Goal: Task Accomplishment & Management: Complete application form

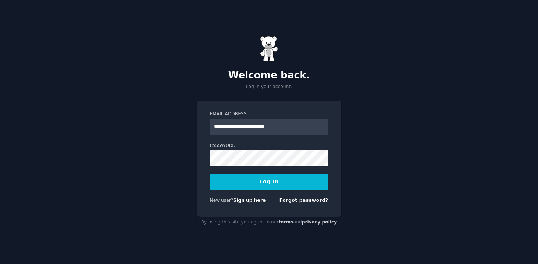
type input "**********"
click at [253, 180] on button "Log In" at bounding box center [269, 181] width 118 height 15
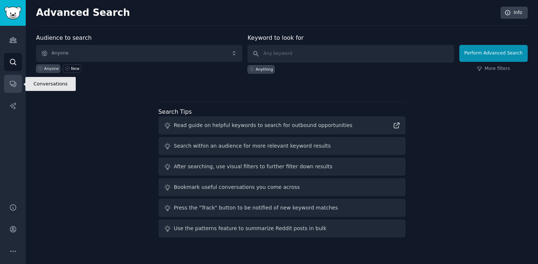
click at [16, 85] on icon "Sidebar" at bounding box center [13, 84] width 8 height 8
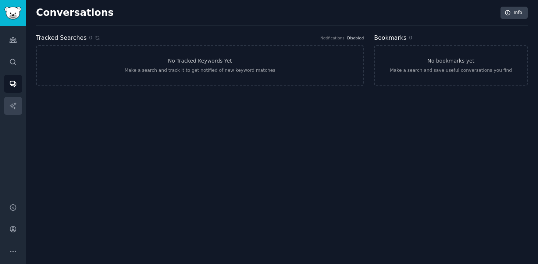
click at [14, 98] on link "AI Reports" at bounding box center [13, 106] width 18 height 18
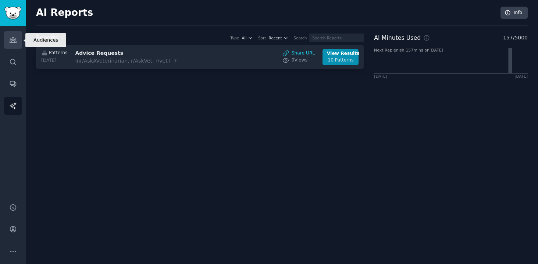
click at [10, 40] on icon "Sidebar" at bounding box center [13, 40] width 8 height 8
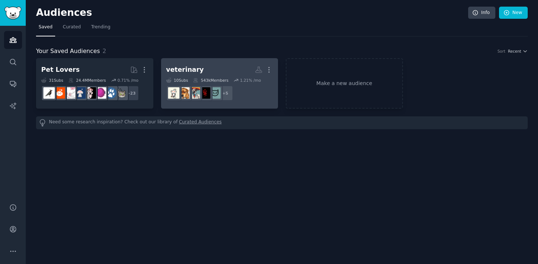
click at [180, 72] on div "veterinary" at bounding box center [185, 69] width 38 height 9
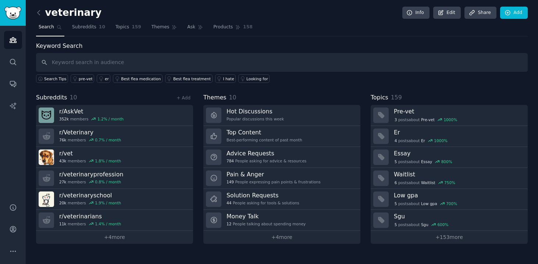
click at [83, 42] on div "Keyword Search Search Tips pre-vet er Best flea medication Best flea treatment …" at bounding box center [282, 63] width 492 height 42
click at [41, 15] on icon at bounding box center [39, 13] width 8 height 8
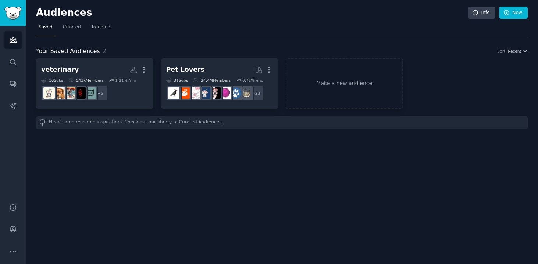
click at [179, 123] on link "Curated Audiences" at bounding box center [200, 123] width 43 height 8
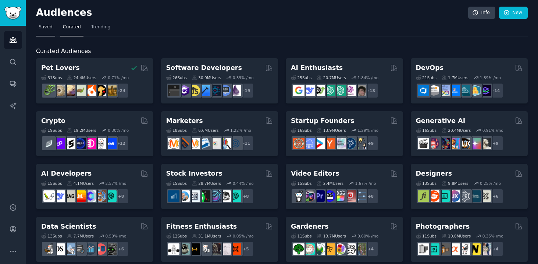
click at [46, 24] on span "Saved" at bounding box center [46, 27] width 14 height 7
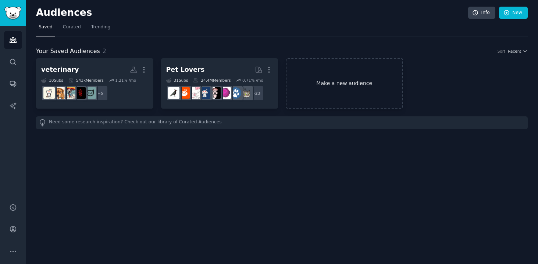
click at [314, 82] on link "Make a new audience" at bounding box center [344, 83] width 117 height 50
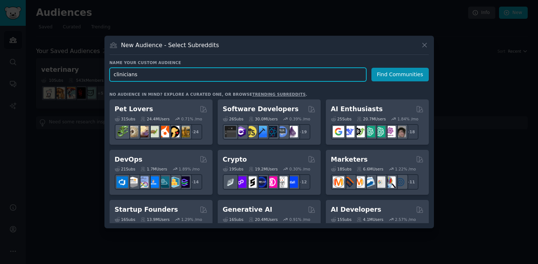
drag, startPoint x: 141, startPoint y: 73, endPoint x: 99, endPoint y: 72, distance: 42.3
click at [99, 72] on div "​ New Audience - Select Subreddits Name your custom audience Audience Name clin…" at bounding box center [269, 132] width 533 height 264
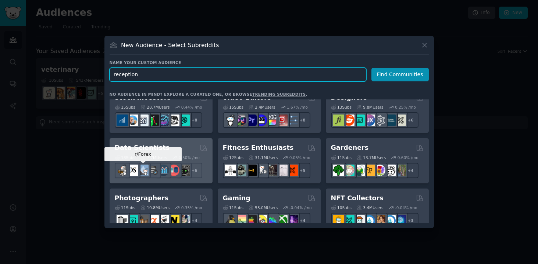
scroll to position [164, 0]
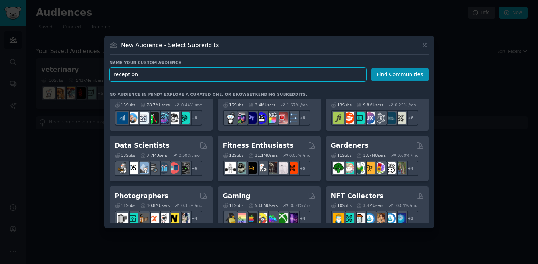
drag, startPoint x: 140, startPoint y: 77, endPoint x: 97, endPoint y: 75, distance: 42.7
click at [98, 75] on div "​ New Audience - Select Subreddits Name your custom audience Audience Name rece…" at bounding box center [269, 132] width 533 height 264
type input "Vet Reception"
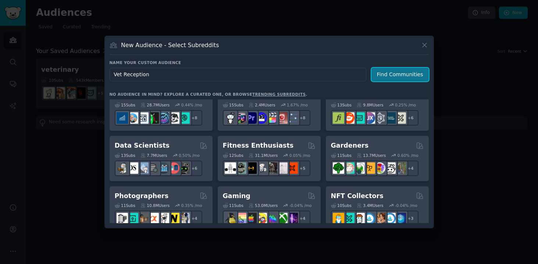
click at [394, 74] on button "Find Communities" at bounding box center [400, 75] width 57 height 14
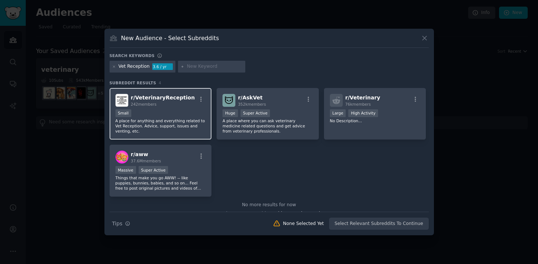
click at [192, 104] on div "r/ VeterinaryReception 242 members" at bounding box center [160, 100] width 90 height 13
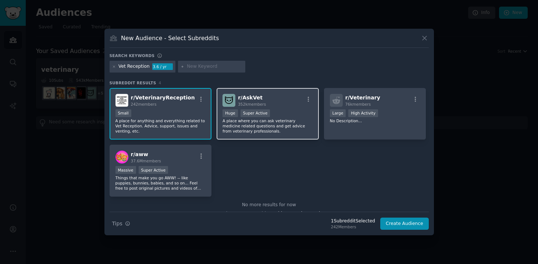
click at [274, 90] on div "r/ AskVet 352k members Huge Super Active A place where you can ask veterinary m…" at bounding box center [268, 114] width 102 height 52
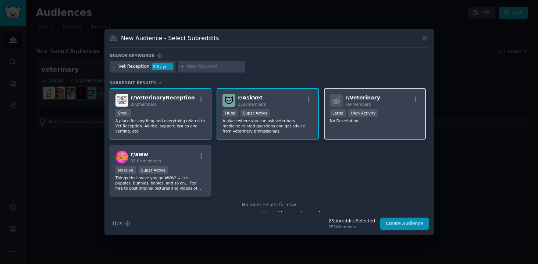
click at [367, 97] on span "r/ Veterinary" at bounding box center [362, 98] width 35 height 6
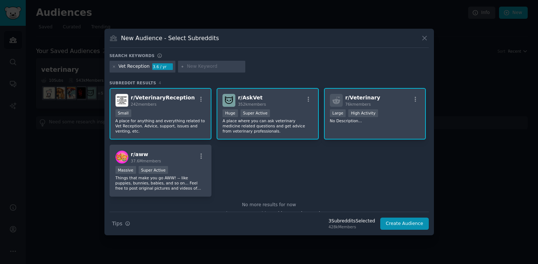
click at [209, 68] on input "text" at bounding box center [215, 66] width 56 height 7
click at [198, 68] on input "text" at bounding box center [215, 66] width 56 height 7
type input "v"
type input "VetScheduling"
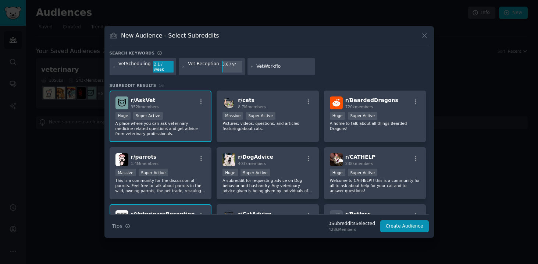
type input "VetWorkflow"
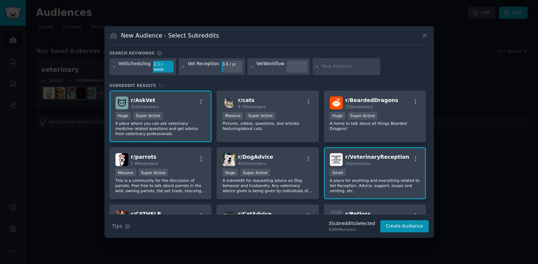
type input "v"
type input "VetTech"
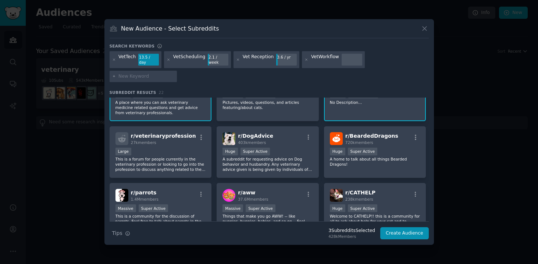
scroll to position [47, 0]
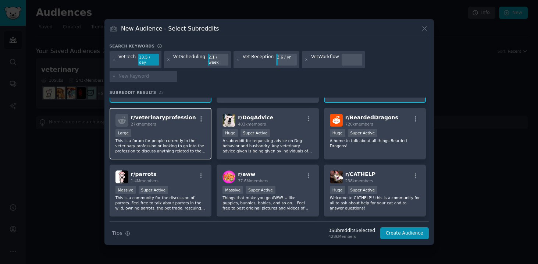
click at [187, 117] on div "r/ veterinaryprofession 27k members Large This is a forum for people currently …" at bounding box center [161, 134] width 102 height 52
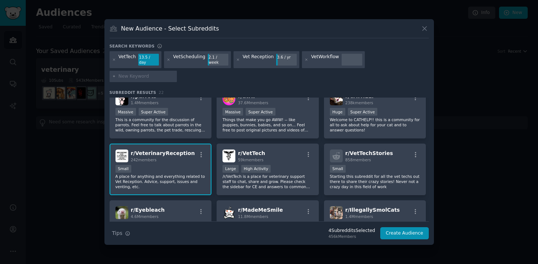
scroll to position [132, 0]
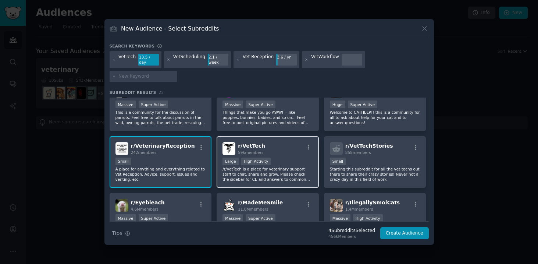
click at [269, 142] on div "r/ VetTech 59k members" at bounding box center [268, 148] width 90 height 13
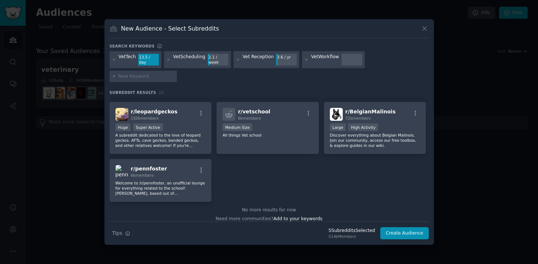
scroll to position [342, 0]
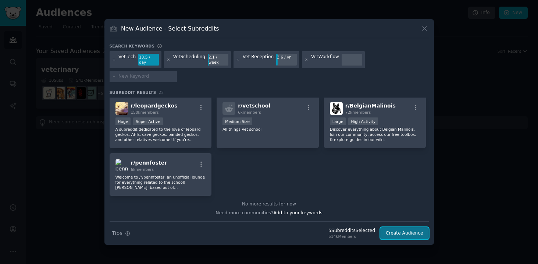
click at [402, 227] on button "Create Audience" at bounding box center [404, 233] width 49 height 13
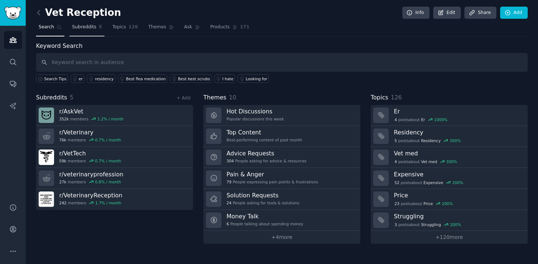
click at [93, 32] on link "Subreddits 5" at bounding box center [87, 28] width 35 height 15
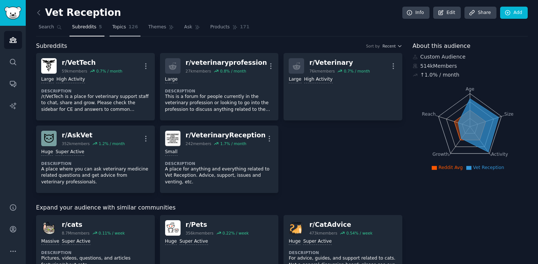
click at [134, 28] on span "126" at bounding box center [134, 27] width 10 height 7
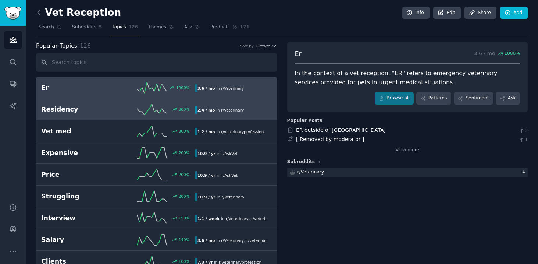
click at [131, 107] on div "300 %" at bounding box center [156, 109] width 77 height 11
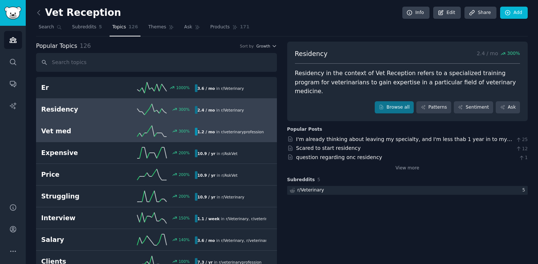
click at [121, 132] on div "300 %" at bounding box center [156, 130] width 77 height 11
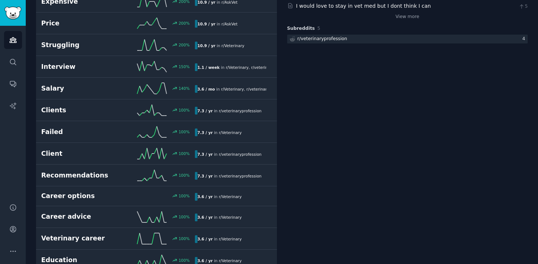
scroll to position [156, 0]
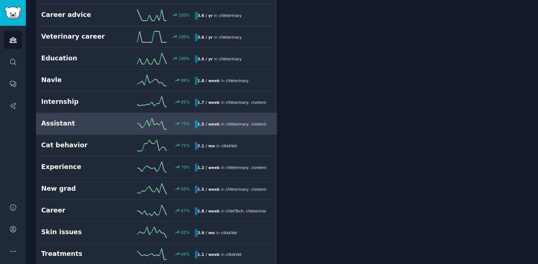
click at [107, 121] on h2 "Assistant" at bounding box center [79, 123] width 77 height 9
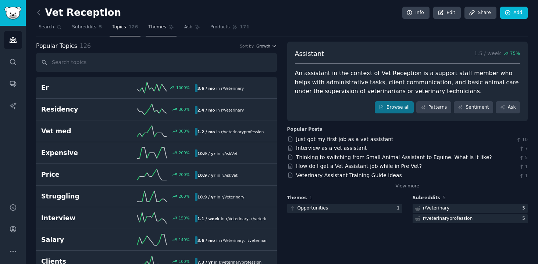
click at [153, 33] on link "Themes" at bounding box center [161, 28] width 31 height 15
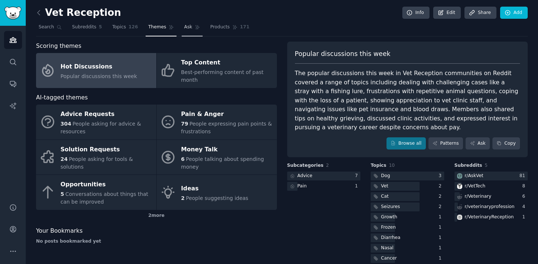
click at [189, 30] on link "Ask" at bounding box center [192, 28] width 21 height 15
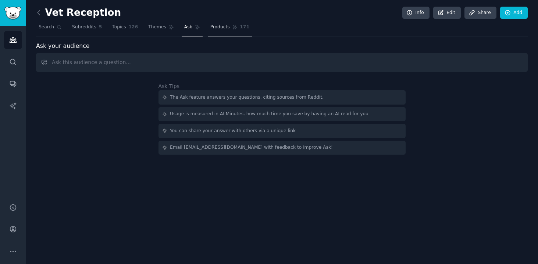
click at [210, 30] on span "Products" at bounding box center [219, 27] width 19 height 7
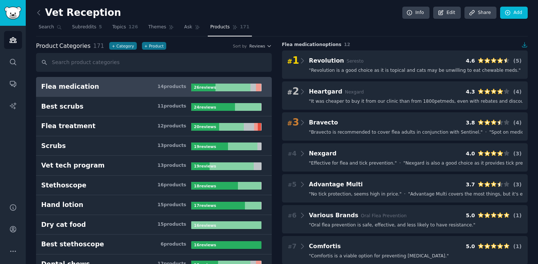
click at [46, 13] on h2 "Vet Reception" at bounding box center [78, 13] width 85 height 12
click at [39, 11] on icon at bounding box center [39, 13] width 8 height 8
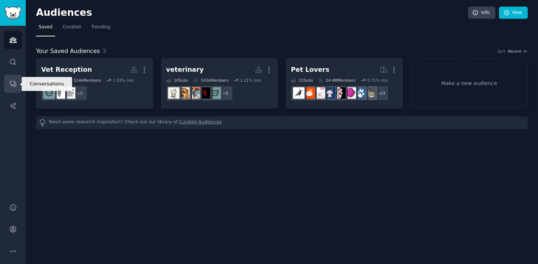
click at [13, 84] on icon "Sidebar" at bounding box center [13, 84] width 6 height 6
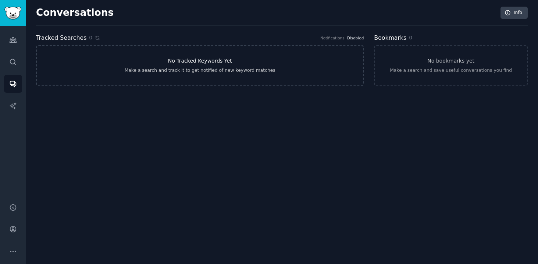
click at [107, 60] on link "No Tracked Keywords Yet Make a search and track it to get notified of new keywo…" at bounding box center [200, 65] width 328 height 41
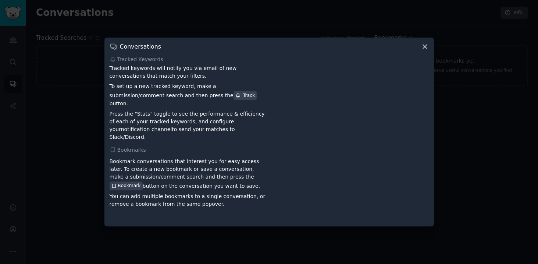
click at [425, 49] on icon at bounding box center [425, 47] width 4 height 4
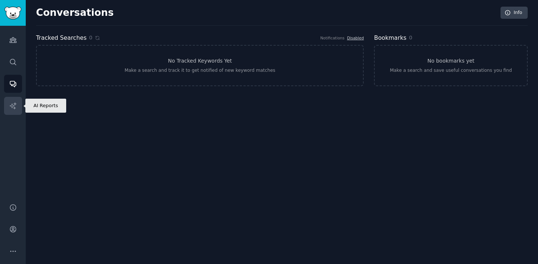
click at [15, 103] on icon "Sidebar" at bounding box center [13, 105] width 6 height 6
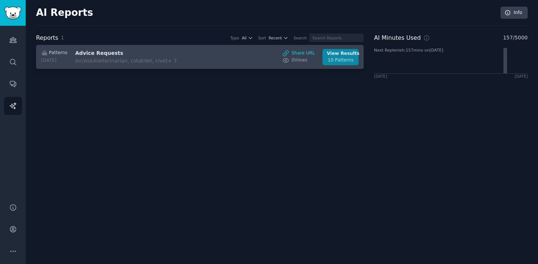
click at [348, 59] on div "10 Patterns" at bounding box center [341, 60] width 28 height 7
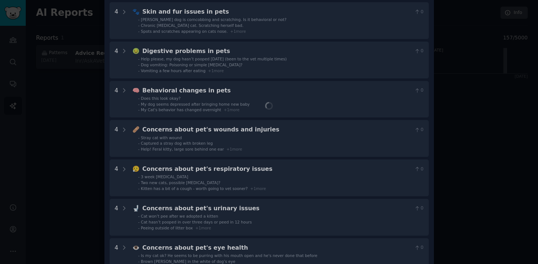
scroll to position [202, 0]
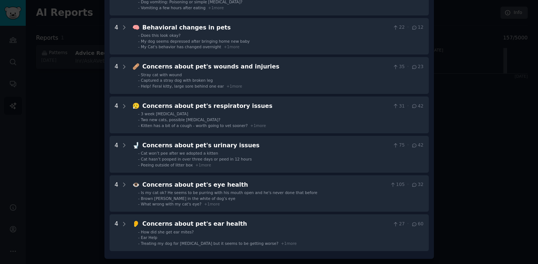
click at [72, 132] on div at bounding box center [269, 132] width 538 height 264
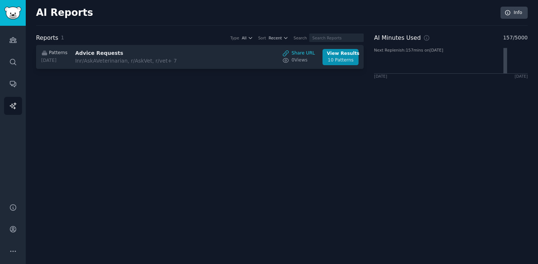
click at [17, 51] on div "Audiences Search Conversations AI Reports" at bounding box center [13, 110] width 26 height 168
click at [13, 71] on div "Audiences Search Conversations AI Reports" at bounding box center [13, 110] width 26 height 168
click at [14, 78] on link "Conversations" at bounding box center [13, 84] width 18 height 18
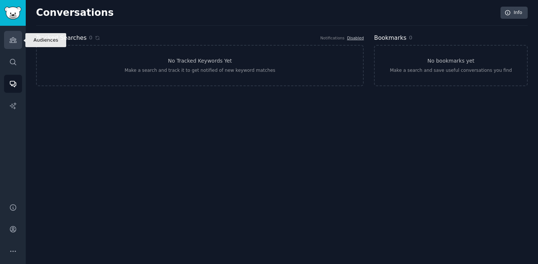
click at [10, 41] on icon "Sidebar" at bounding box center [13, 40] width 7 height 5
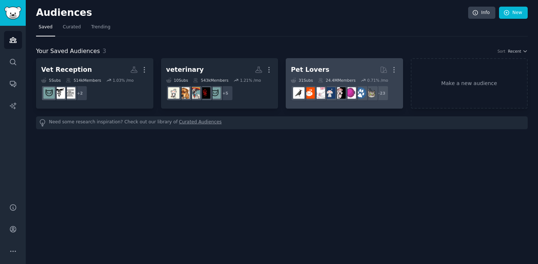
click at [325, 73] on h2 "Pet Lovers More" at bounding box center [344, 69] width 107 height 13
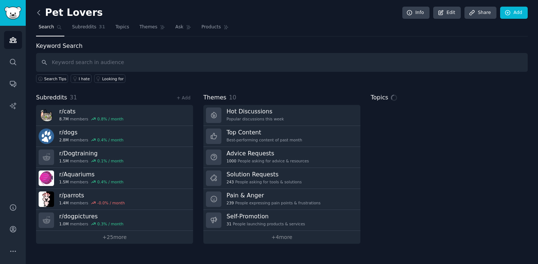
click at [39, 11] on icon at bounding box center [39, 13] width 8 height 8
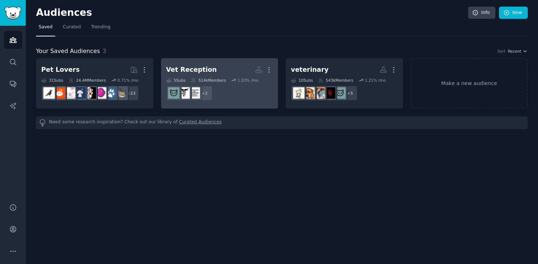
click at [217, 59] on link "Vet Reception More 5 Sub s 514k Members 1.03 % /mo + 2" at bounding box center [219, 83] width 117 height 50
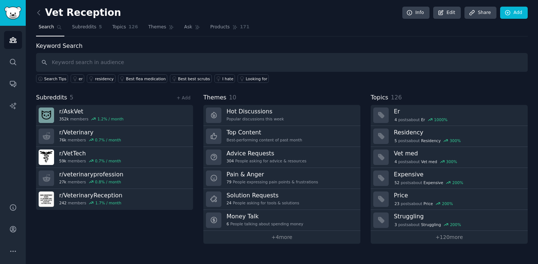
click at [191, 96] on div "+ Add" at bounding box center [183, 98] width 19 height 8
click at [188, 96] on link "+ Add" at bounding box center [184, 97] width 14 height 5
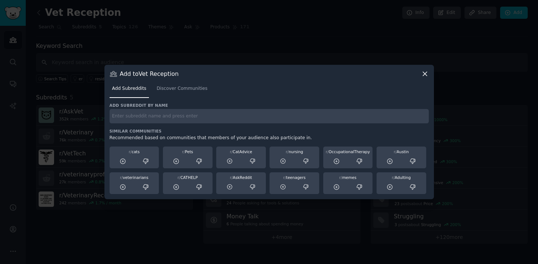
click at [185, 117] on input "text" at bounding box center [269, 116] width 319 height 14
type input "VetInsurance"
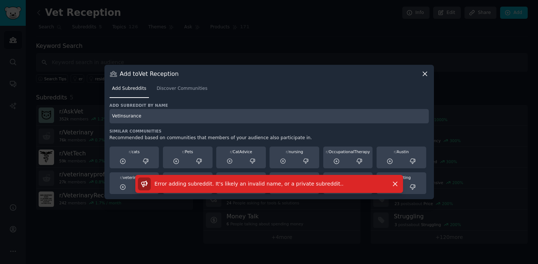
drag, startPoint x: 155, startPoint y: 116, endPoint x: 111, endPoint y: 117, distance: 43.8
click at [111, 117] on input "VetInsurance" at bounding box center [269, 116] width 319 height 14
click at [172, 86] on span "Discover Communities" at bounding box center [182, 88] width 51 height 7
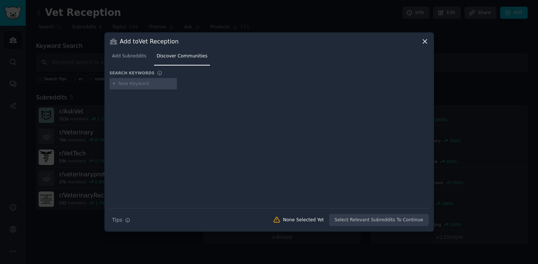
click at [155, 86] on input "text" at bounding box center [146, 84] width 56 height 7
type input "VetInsurance"
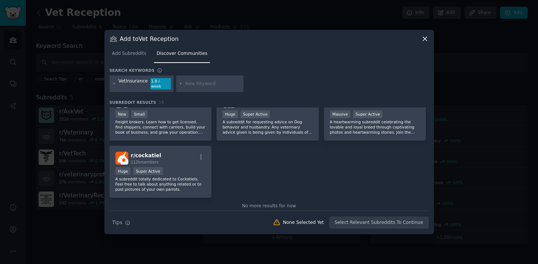
scroll to position [315, 0]
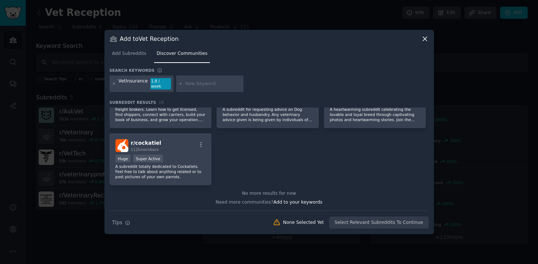
click at [115, 83] on icon at bounding box center [114, 84] width 4 height 4
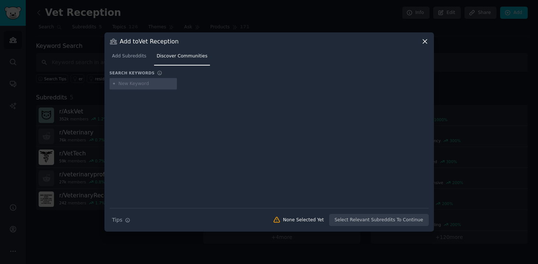
click at [122, 85] on input "text" at bounding box center [146, 84] width 56 height 7
type input "FrontDeskStaff"
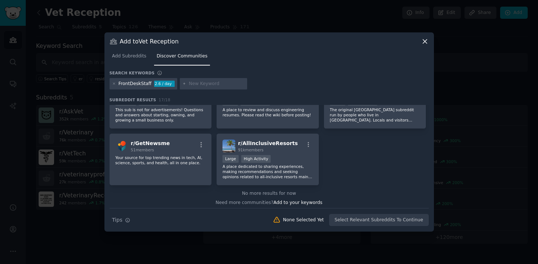
scroll to position [259, 0]
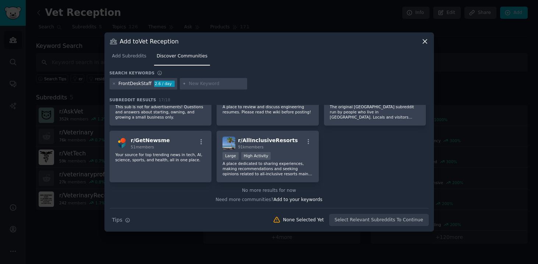
click at [427, 40] on icon at bounding box center [425, 42] width 8 height 8
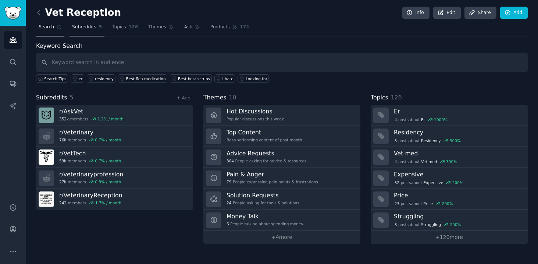
click at [90, 31] on link "Subreddits 5" at bounding box center [87, 28] width 35 height 15
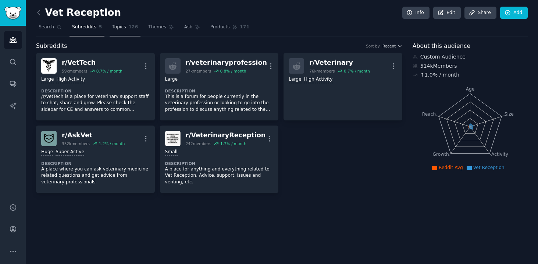
click at [121, 31] on link "Topics 126" at bounding box center [125, 28] width 31 height 15
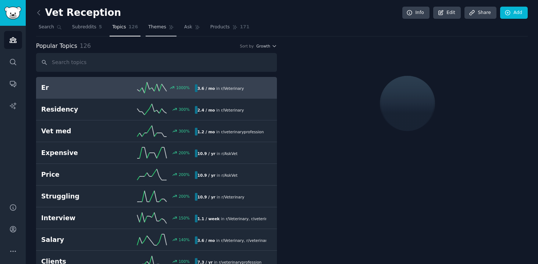
click at [146, 31] on link "Themes" at bounding box center [161, 28] width 31 height 15
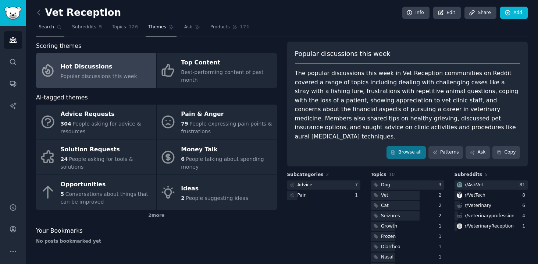
click at [49, 30] on span "Search" at bounding box center [46, 27] width 15 height 7
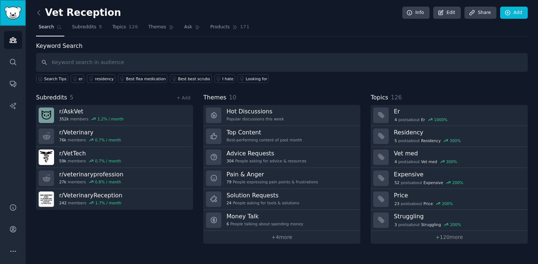
click at [13, 15] on img "Sidebar" at bounding box center [12, 13] width 17 height 13
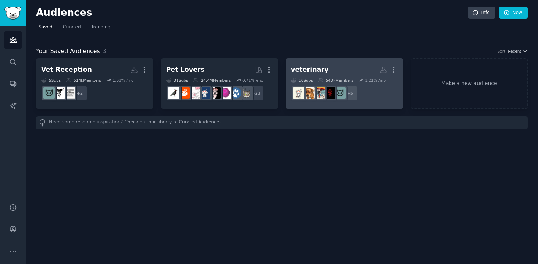
click at [306, 64] on h2 "veterinary More" at bounding box center [344, 69] width 107 height 13
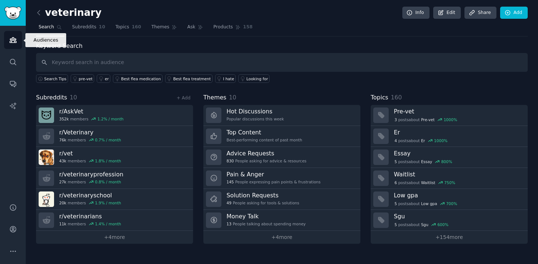
click at [18, 35] on link "Audiences" at bounding box center [13, 40] width 18 height 18
